Goal: Check status: Check status

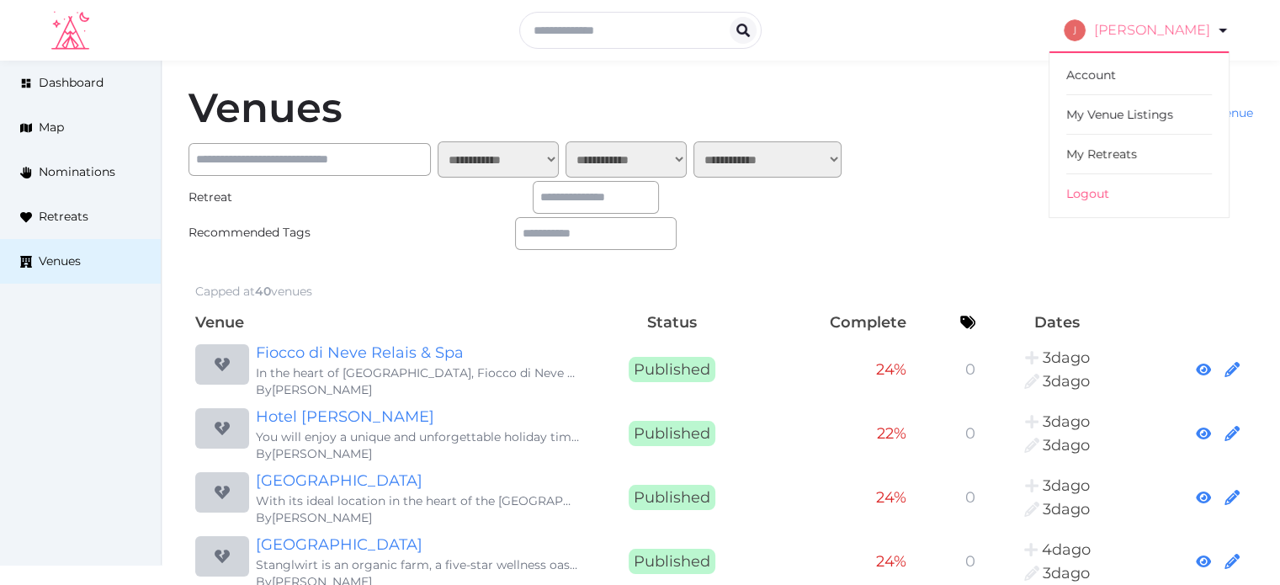
drag, startPoint x: 1095, startPoint y: 141, endPoint x: 1072, endPoint y: 13, distance: 129.9
click at [1095, 141] on link "My Retreats" at bounding box center [1139, 155] width 146 height 40
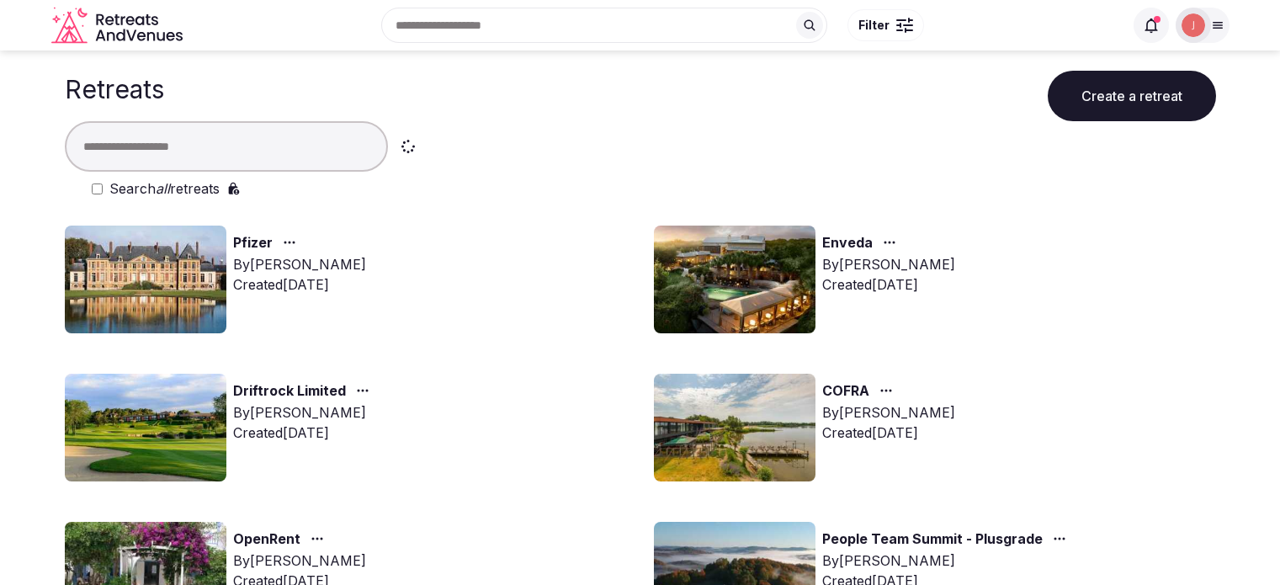
click at [246, 140] on input "text" at bounding box center [226, 146] width 323 height 50
type input "*******"
click at [182, 187] on label "Search all retreats" at bounding box center [164, 188] width 110 height 20
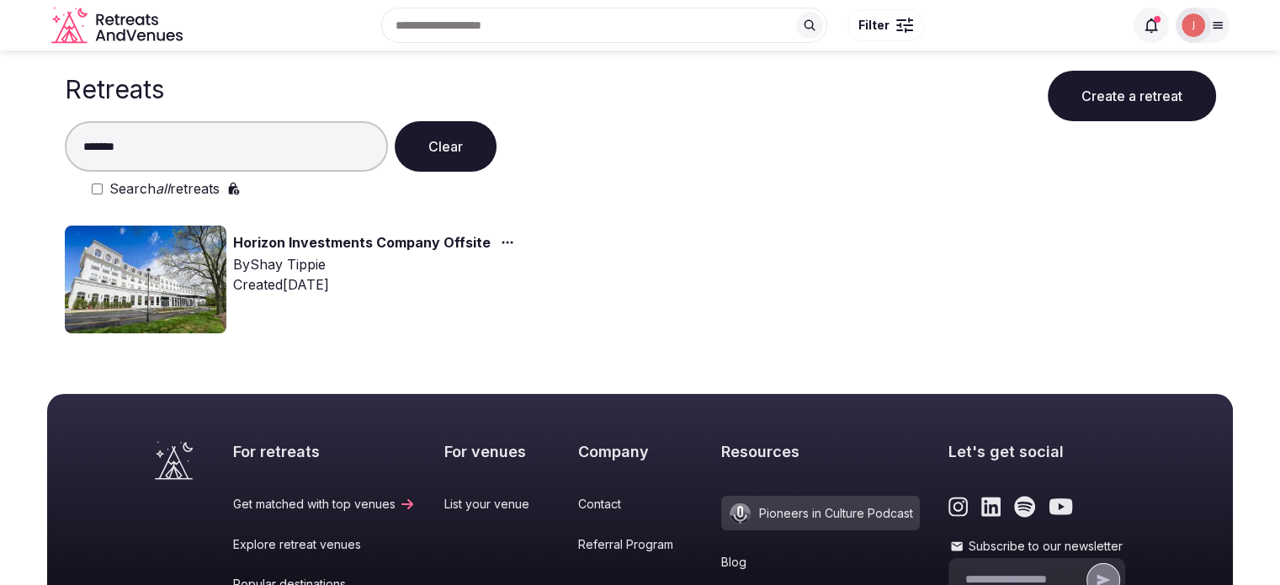
click at [154, 272] on img at bounding box center [146, 279] width 162 height 108
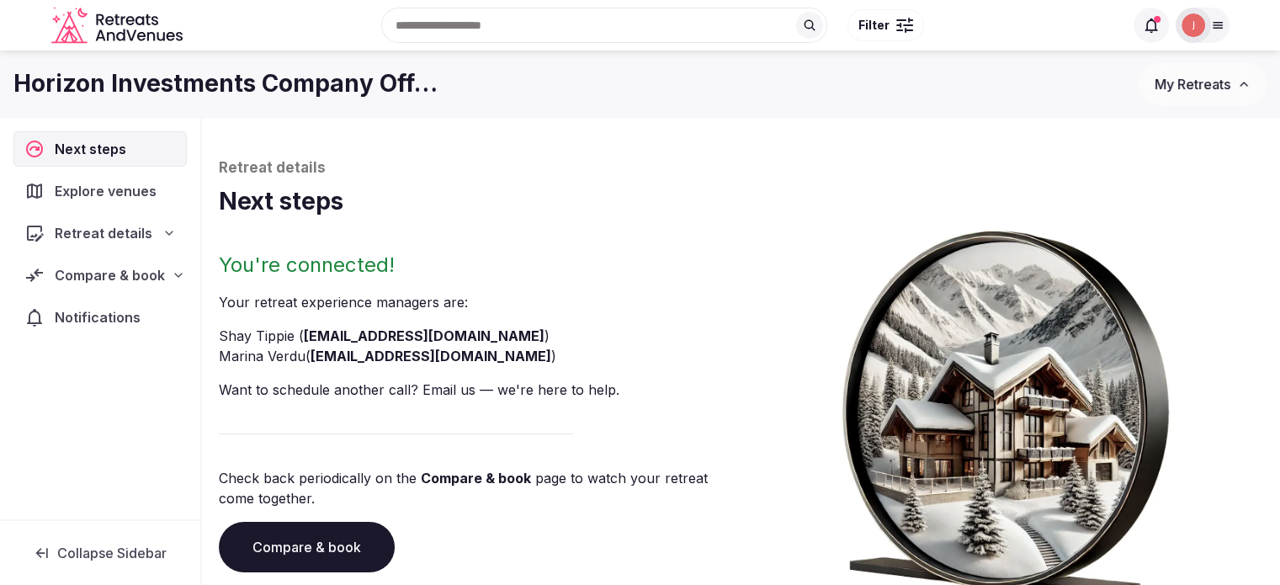
click at [113, 275] on span "Compare & book" at bounding box center [110, 275] width 110 height 20
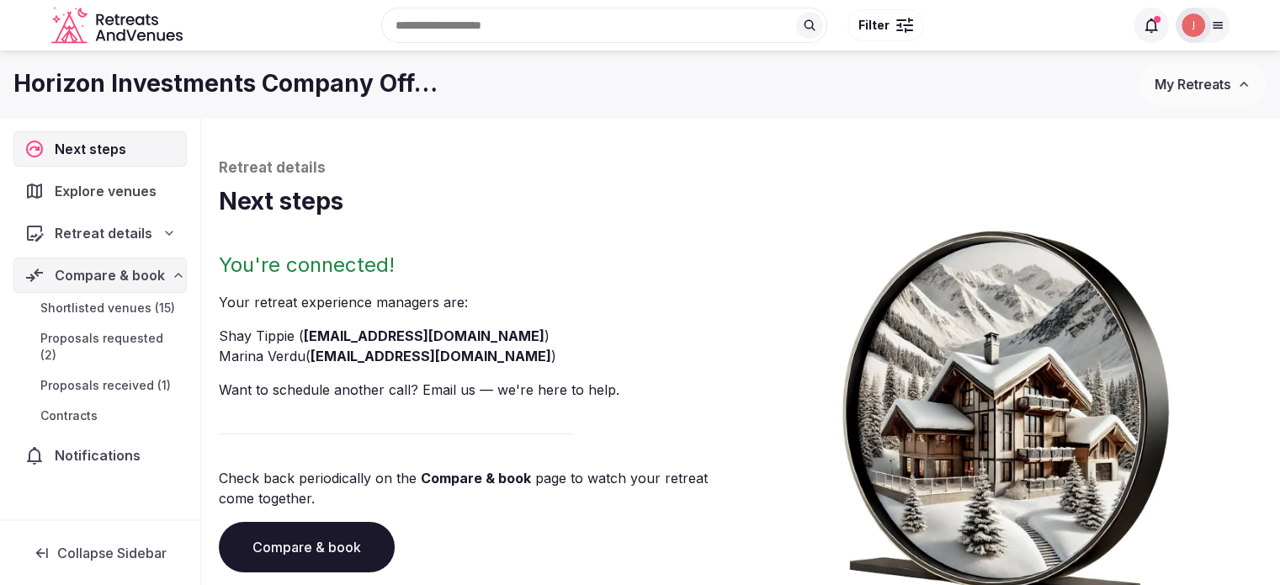
click at [109, 377] on span "Proposals received (1)" at bounding box center [105, 385] width 130 height 17
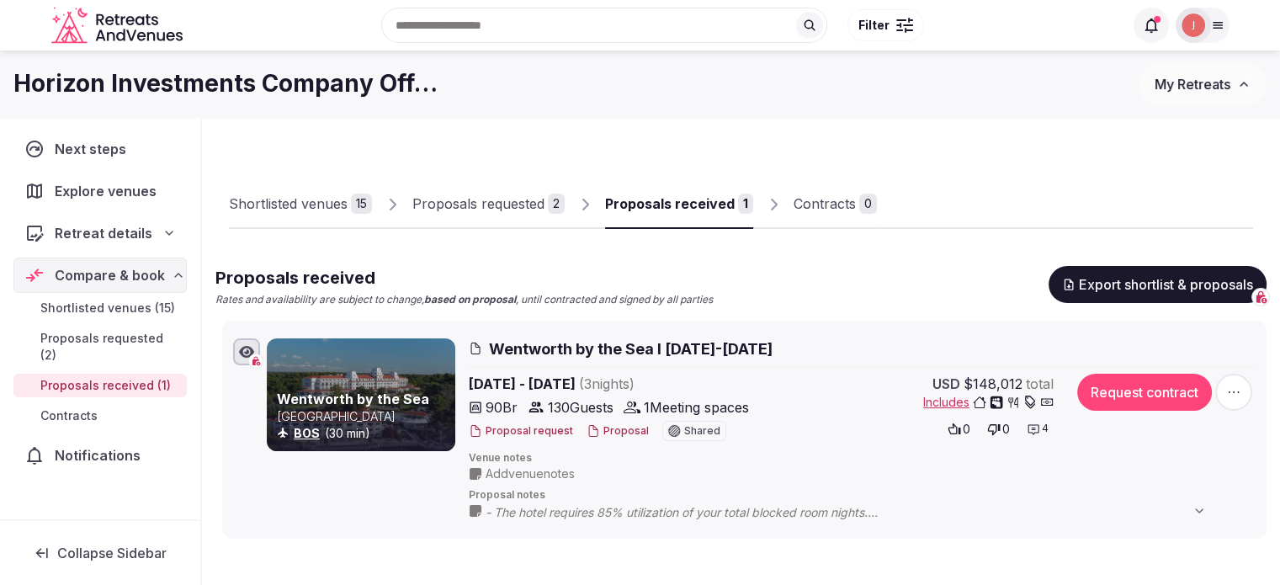
click at [483, 205] on div "Proposals requested" at bounding box center [478, 204] width 132 height 20
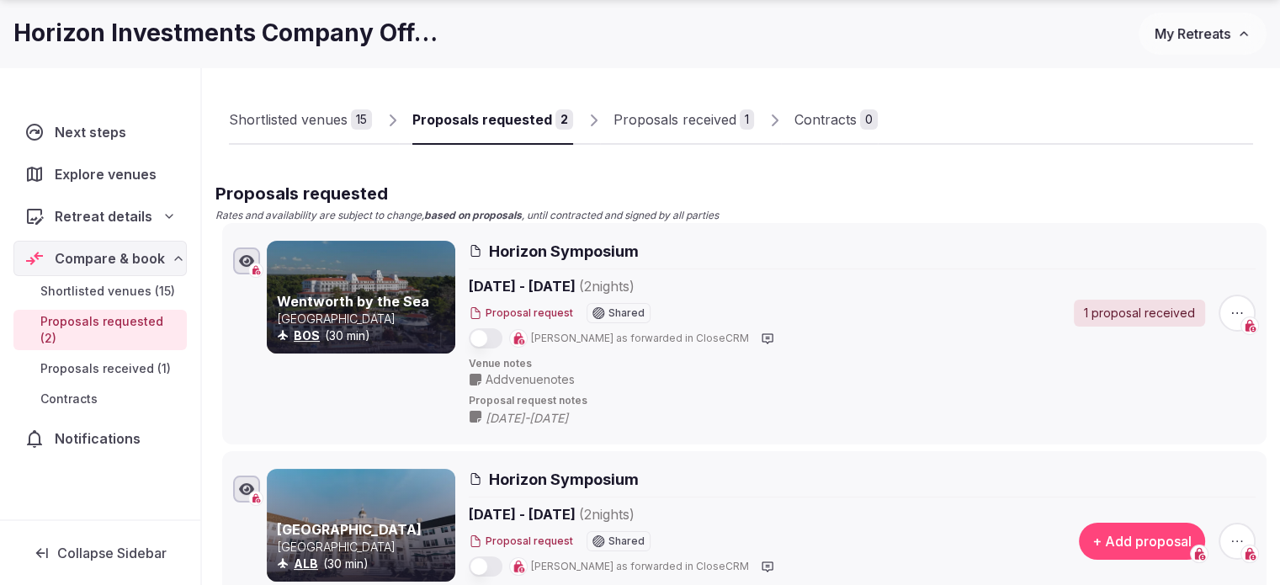
scroll to position [252, 0]
